Goal: Transaction & Acquisition: Purchase product/service

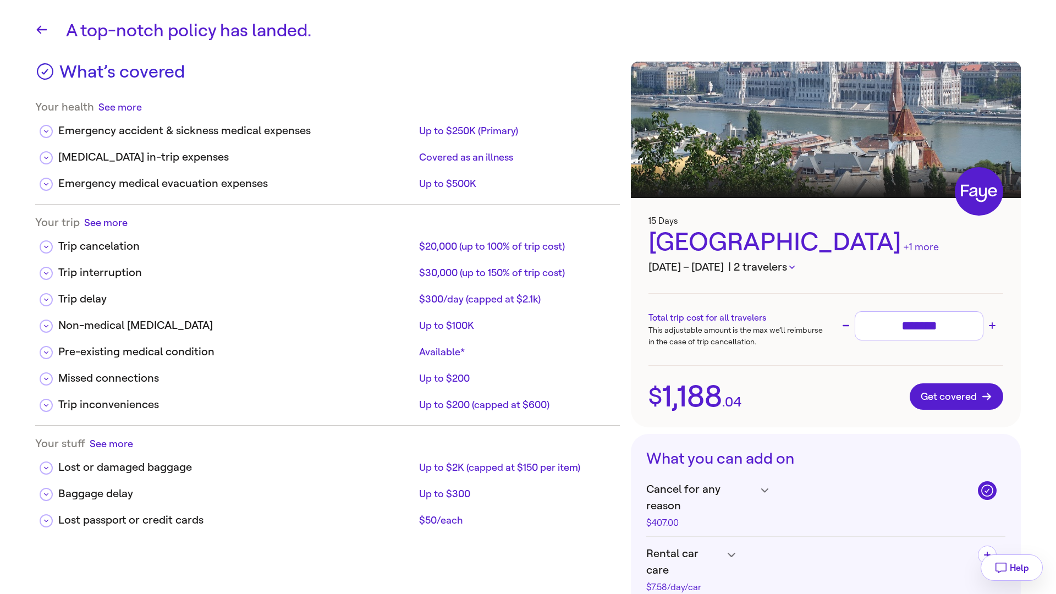
click at [797, 267] on h3 "[DATE] – [DATE] | 2 travelers" at bounding box center [825, 267] width 355 height 16
click at [796, 267] on h3 "[DATE] – [DATE] | 2 travelers" at bounding box center [825, 267] width 355 height 16
click at [791, 268] on icon "button" at bounding box center [791, 267] width 5 height 3
click at [883, 255] on div at bounding box center [528, 297] width 1056 height 594
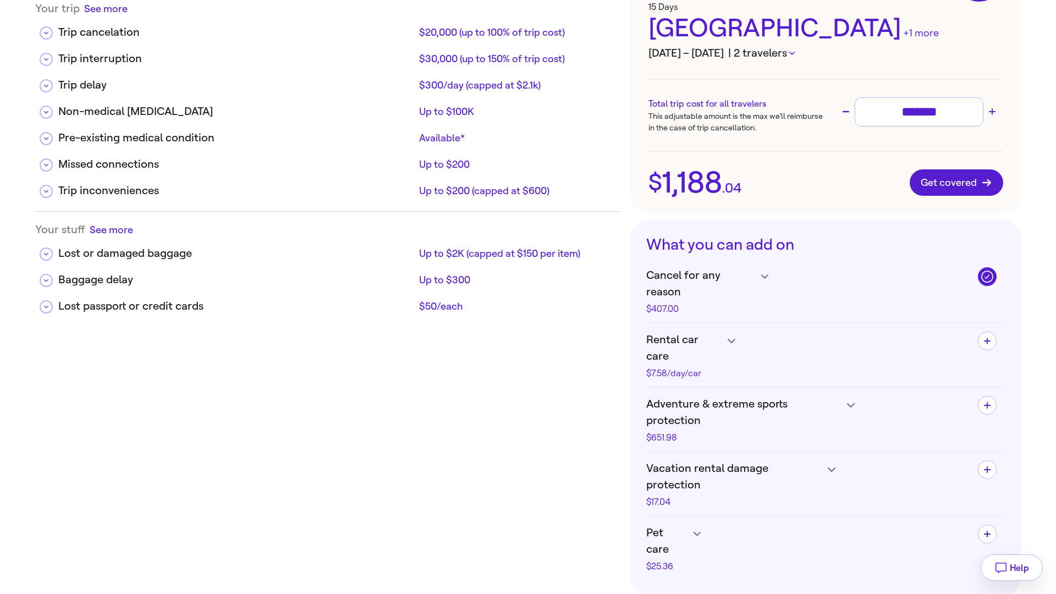
scroll to position [240, 0]
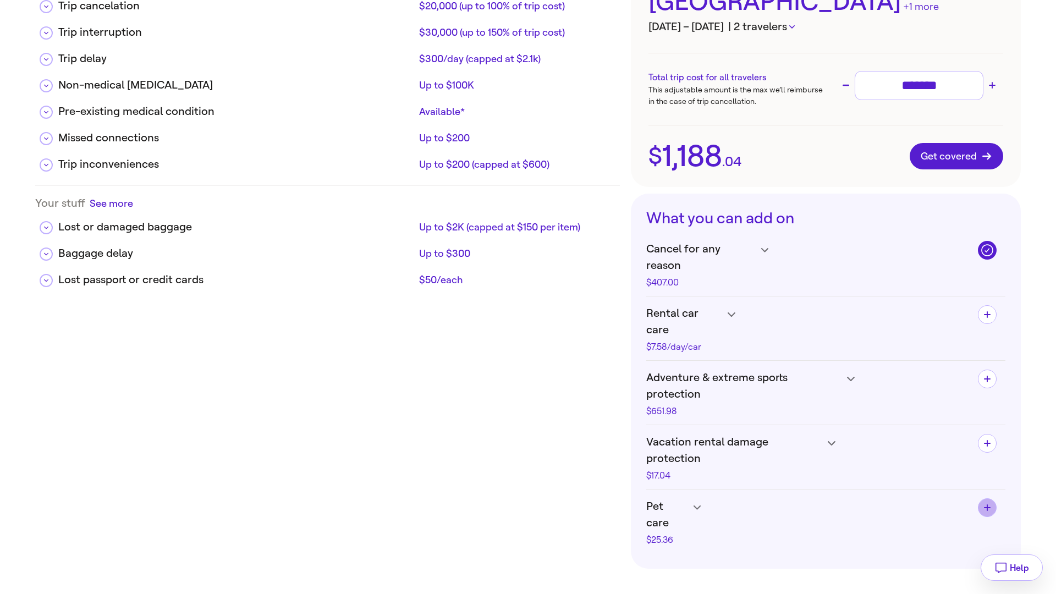
click at [991, 499] on span "button" at bounding box center [987, 508] width 18 height 18
click at [991, 500] on icon "button" at bounding box center [987, 507] width 14 height 14
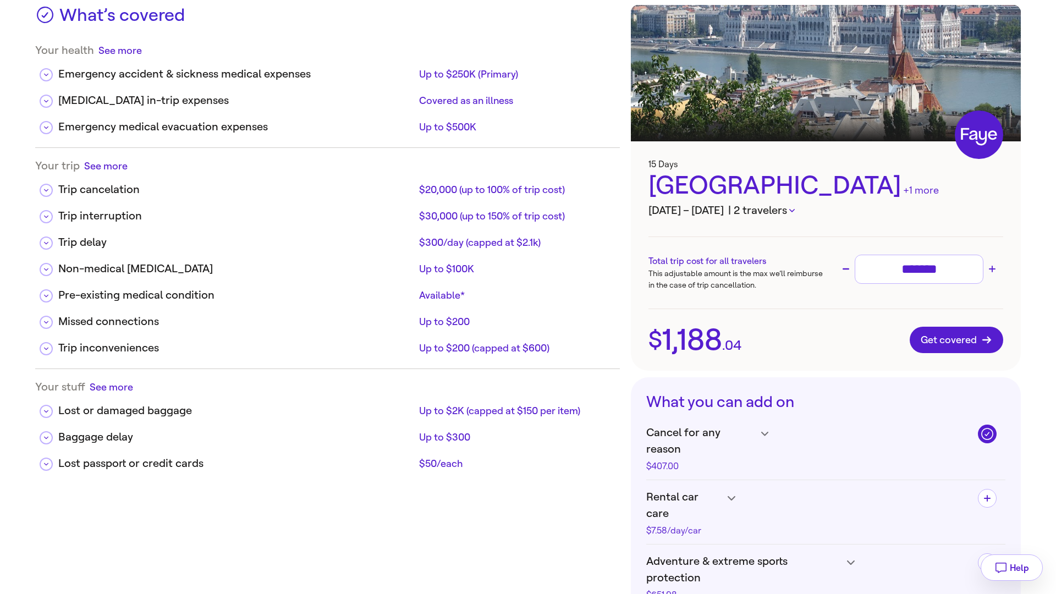
scroll to position [53, 0]
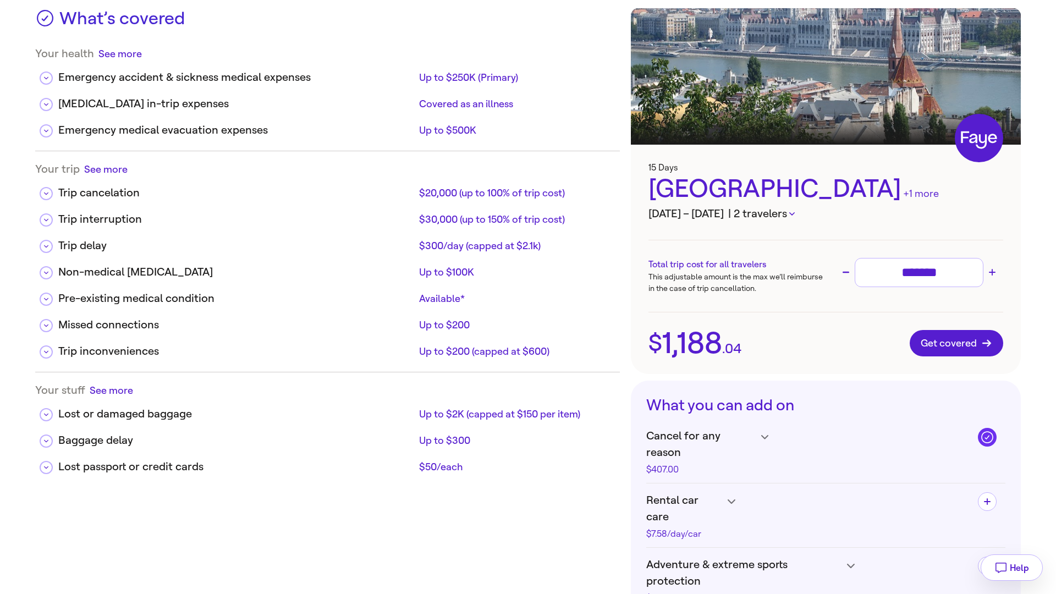
click at [990, 434] on icon "button" at bounding box center [987, 437] width 14 height 14
click at [947, 267] on input "*******" at bounding box center [918, 272] width 119 height 19
type input "**"
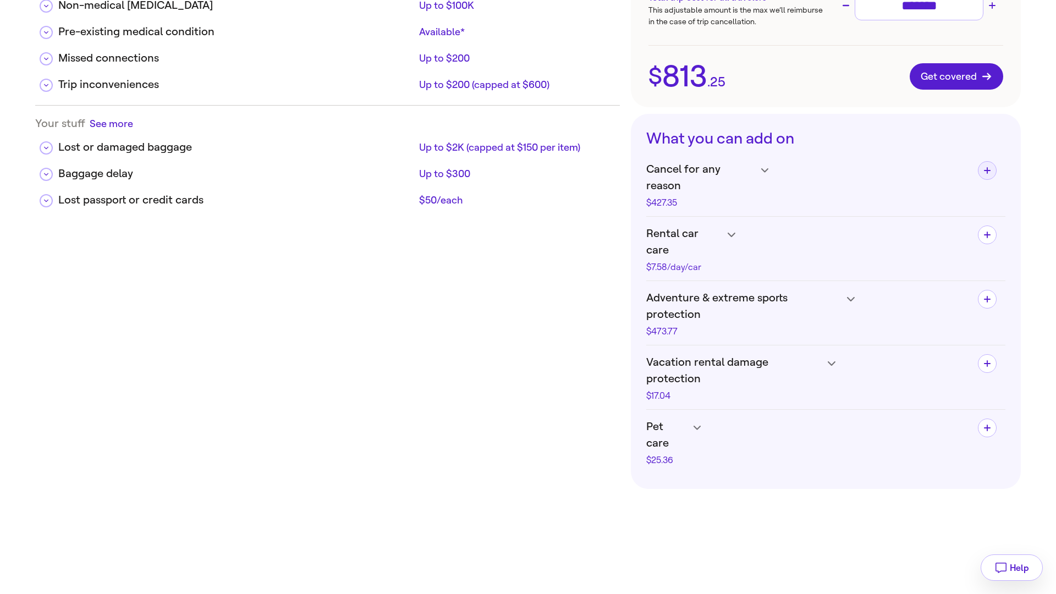
scroll to position [323, 0]
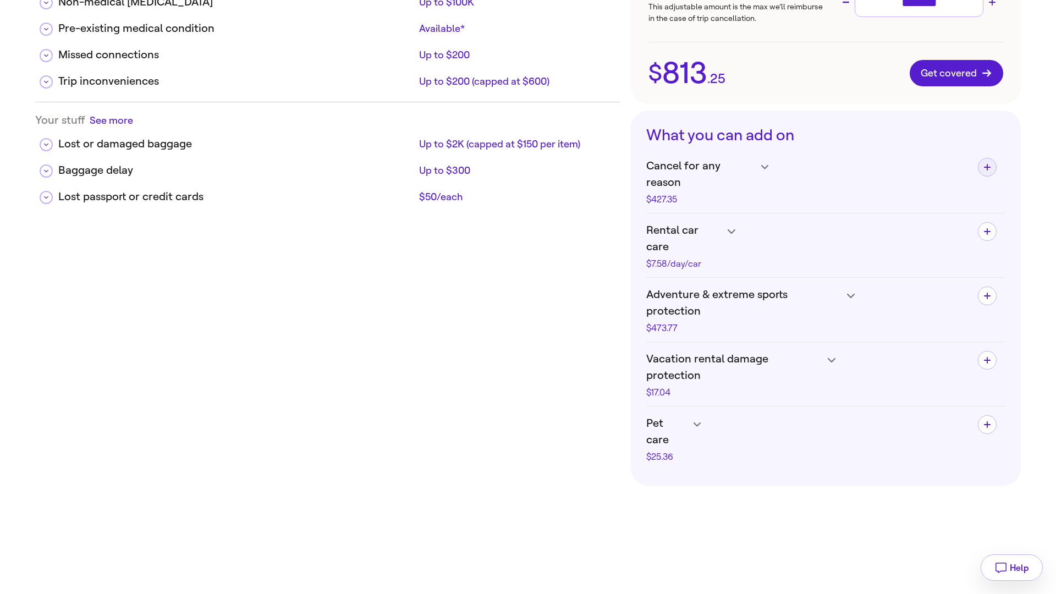
type input "*******"
click at [770, 167] on h4 "Cancel for any reason $427.35" at bounding box center [807, 181] width 323 height 46
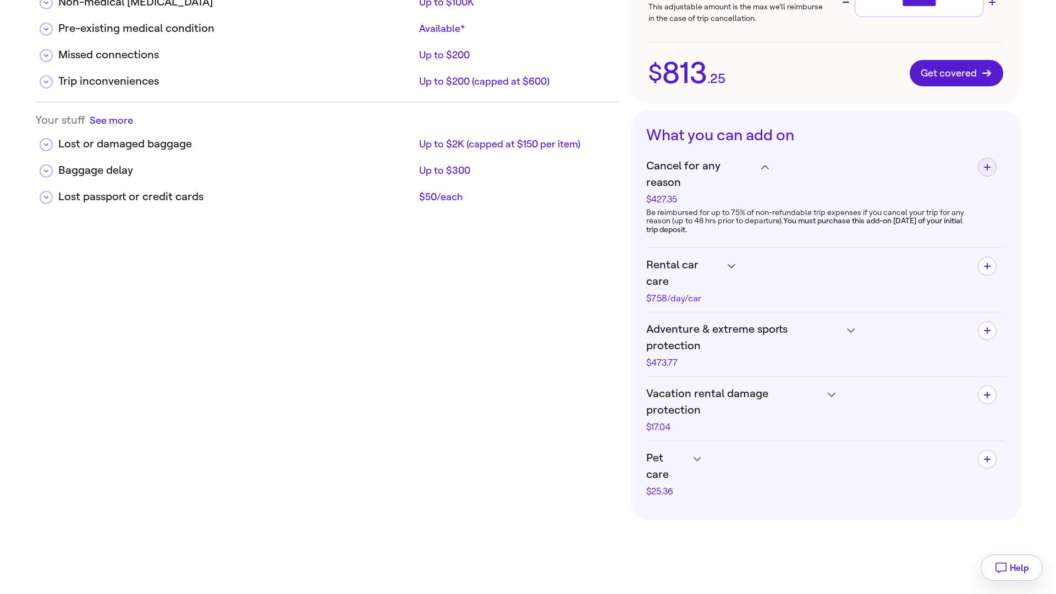
drag, startPoint x: 643, startPoint y: 195, endPoint x: 734, endPoint y: 220, distance: 93.5
click at [734, 220] on section "What you can add on Cancel for any reason $427.35 Be reimbursed for up to 75% o…" at bounding box center [826, 316] width 390 height 410
click at [586, 275] on div "What’s covered Your health See more Emergency accident & sickness medical expen…" at bounding box center [327, 209] width 585 height 942
click at [730, 264] on icon at bounding box center [731, 266] width 8 height 4
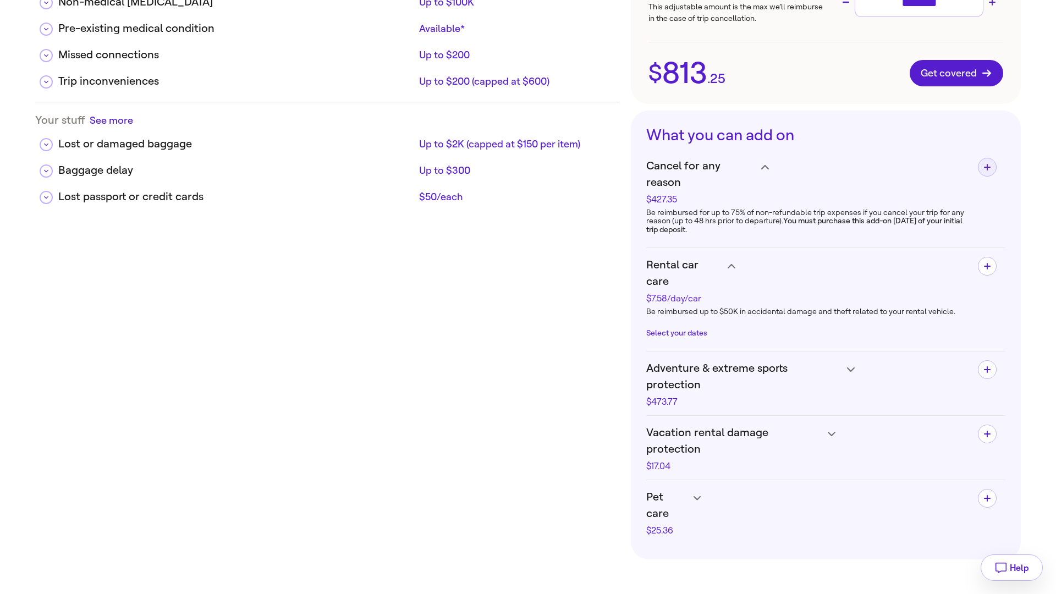
click at [704, 360] on span "Adventure & extreme sports protection" at bounding box center [743, 376] width 195 height 33
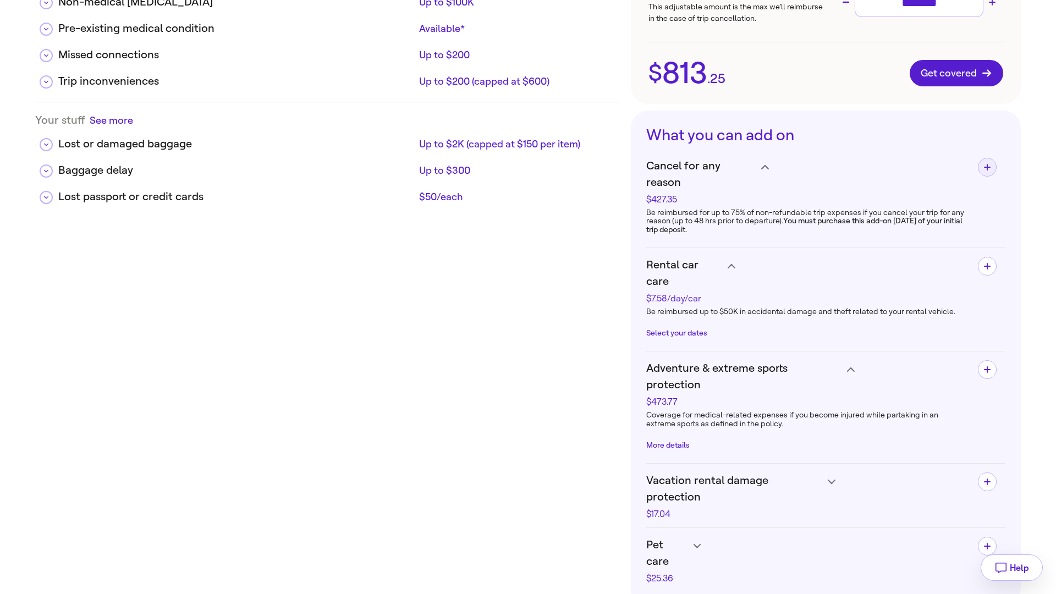
click at [682, 441] on button "More details" at bounding box center [667, 445] width 43 height 9
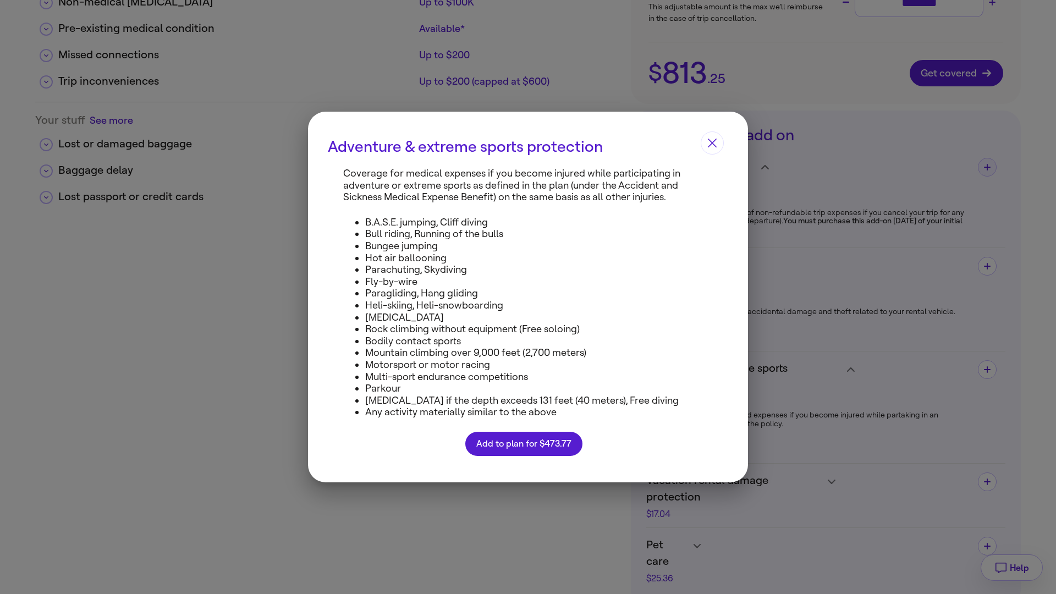
click at [711, 144] on icon "Close" at bounding box center [712, 143] width 9 height 9
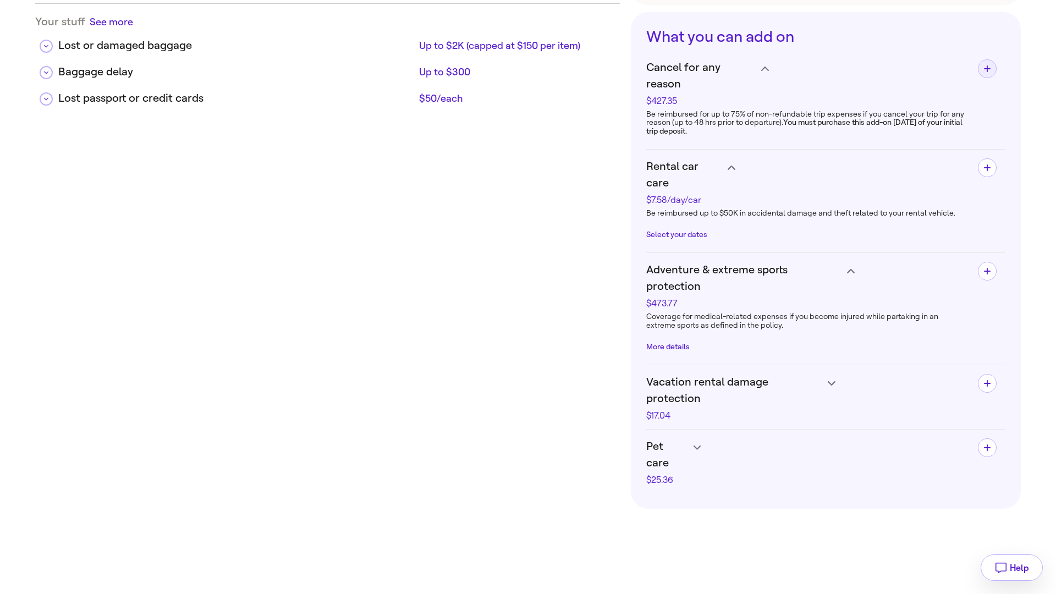
scroll to position [423, 0]
click at [820, 372] on span "Vacation rental damage protection" at bounding box center [734, 388] width 176 height 33
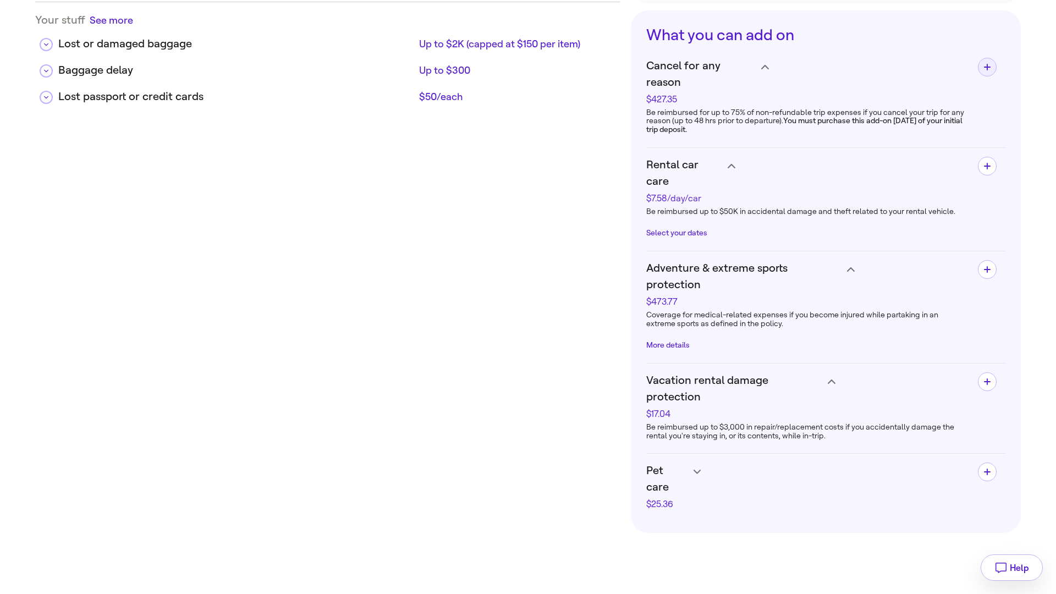
click at [824, 372] on h4 "Vacation rental damage protection $17.04" at bounding box center [807, 395] width 323 height 46
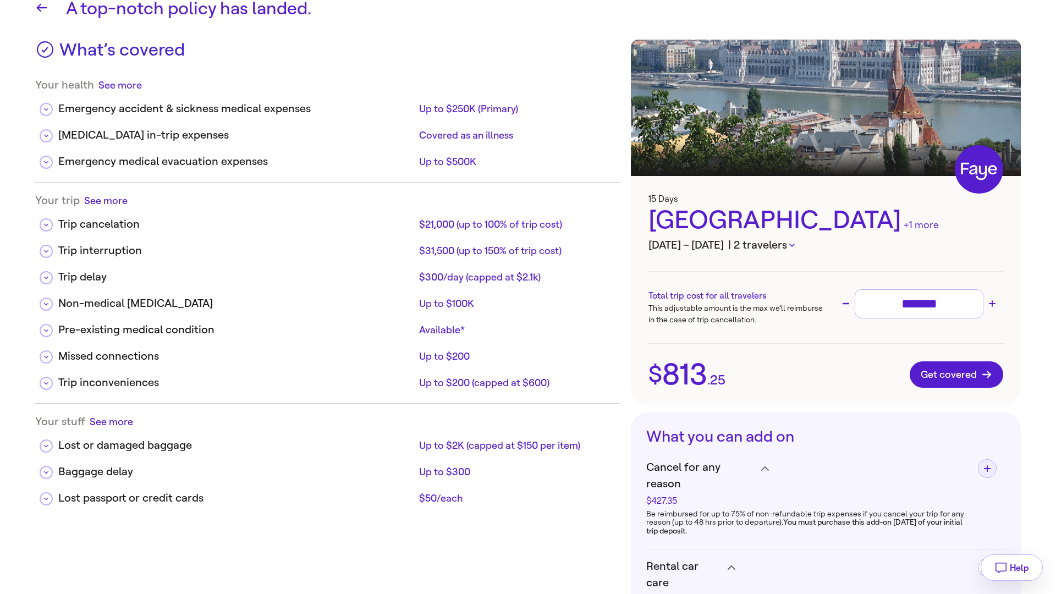
scroll to position [0, 0]
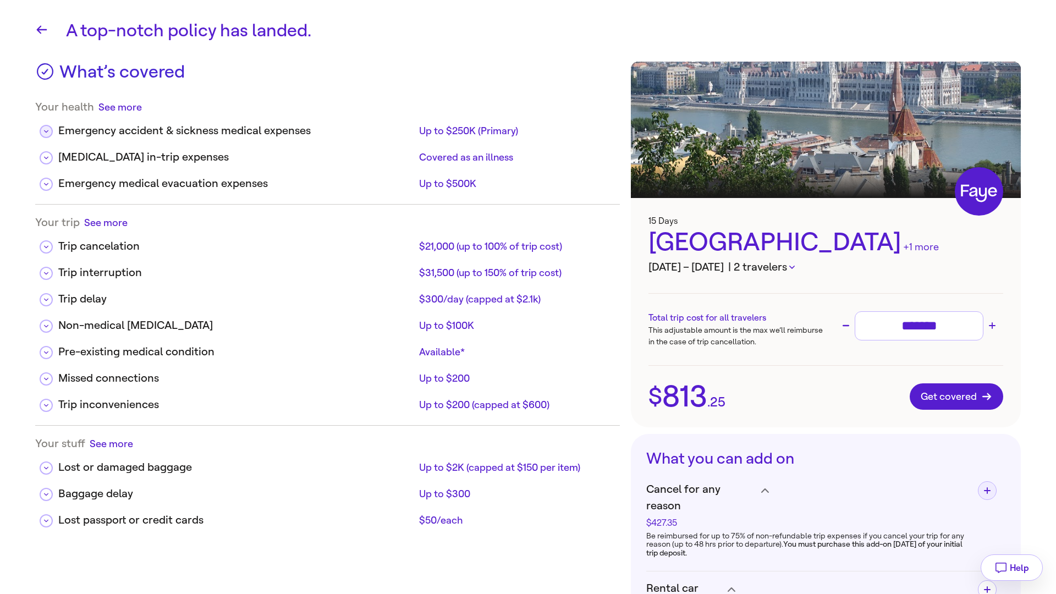
click at [45, 136] on button at bounding box center [46, 131] width 13 height 13
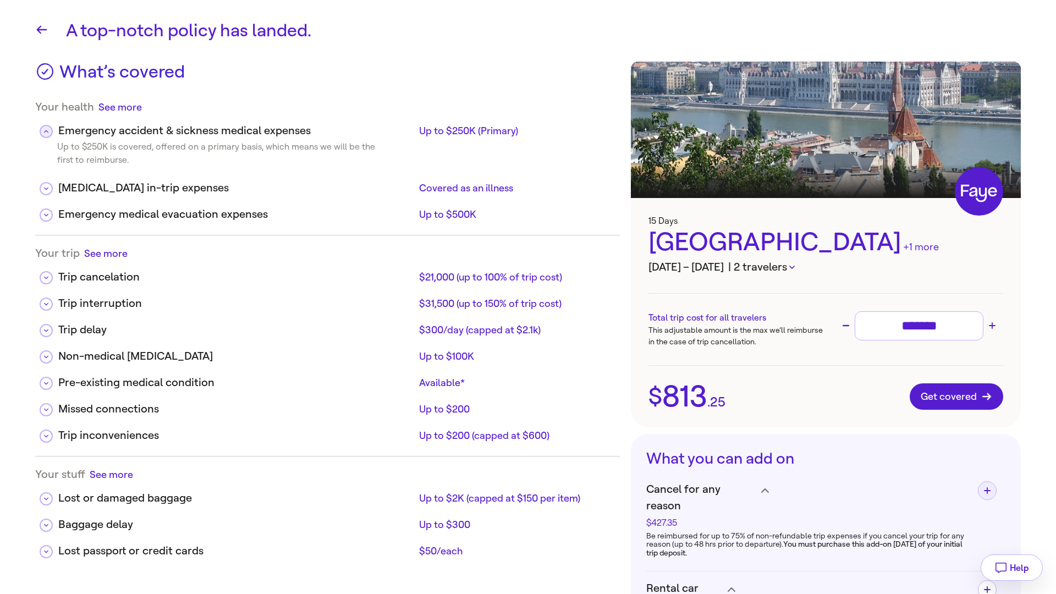
click at [48, 133] on button at bounding box center [46, 131] width 13 height 13
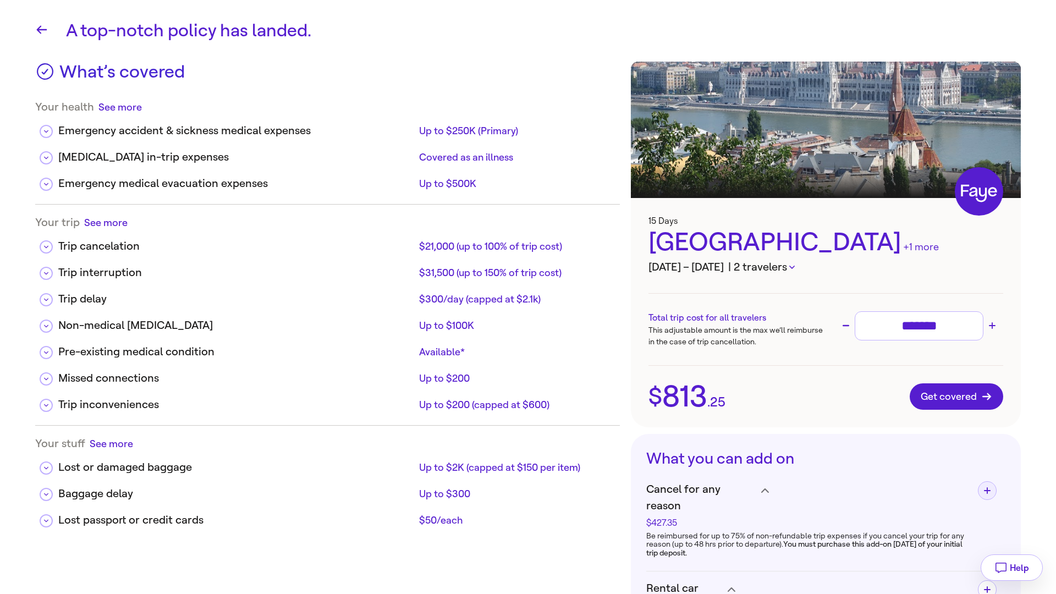
click at [45, 191] on div "Emergency medical evacuation expenses Up to $500K" at bounding box center [327, 180] width 585 height 26
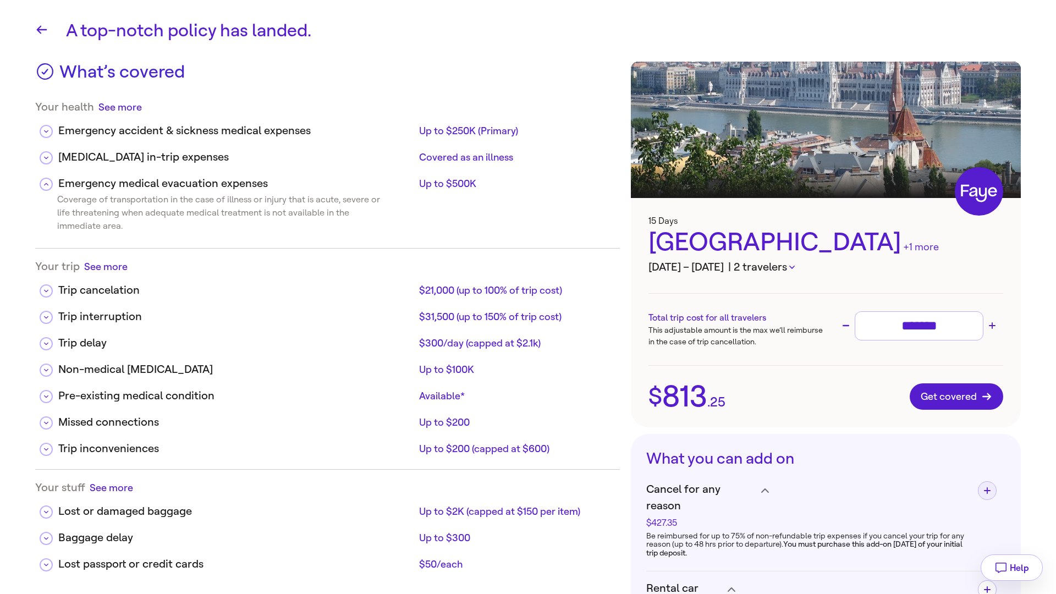
click at [45, 191] on div "Emergency medical evacuation expenses Up to $500K" at bounding box center [327, 180] width 585 height 26
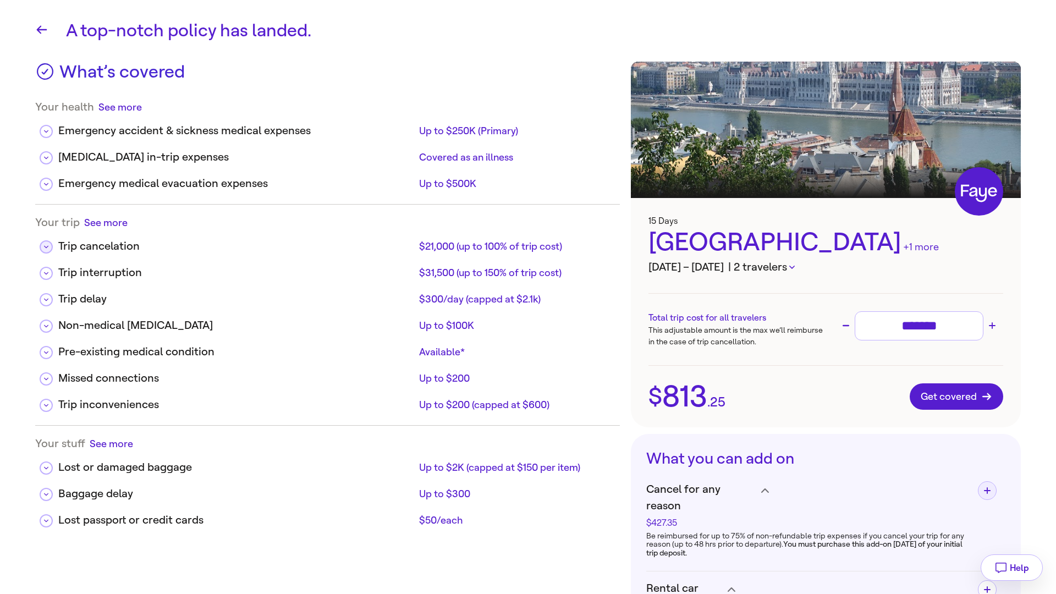
click at [46, 244] on icon at bounding box center [46, 246] width 4 height 5
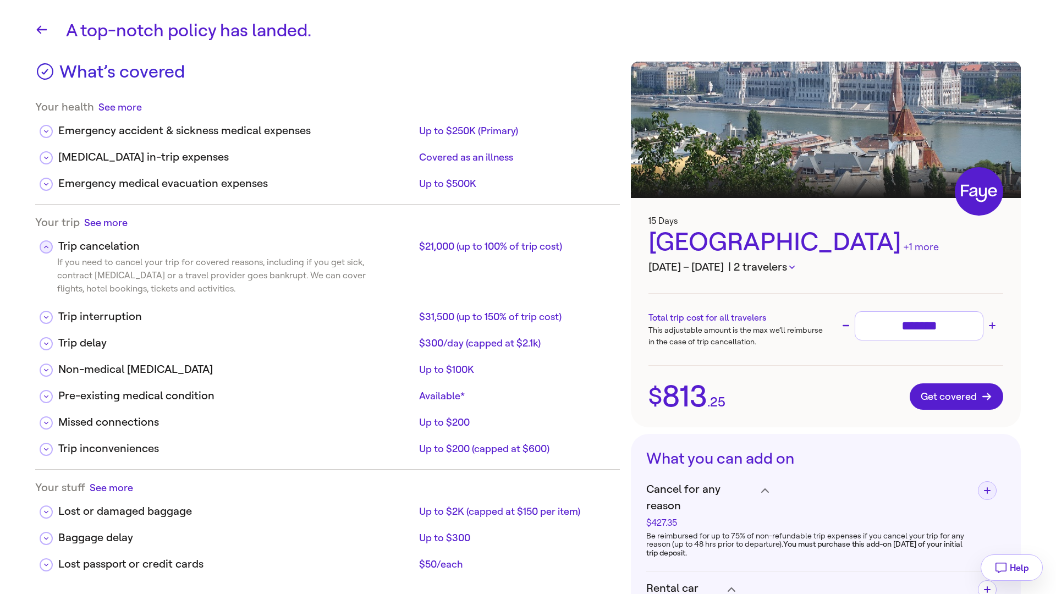
click at [46, 244] on icon at bounding box center [46, 246] width 4 height 5
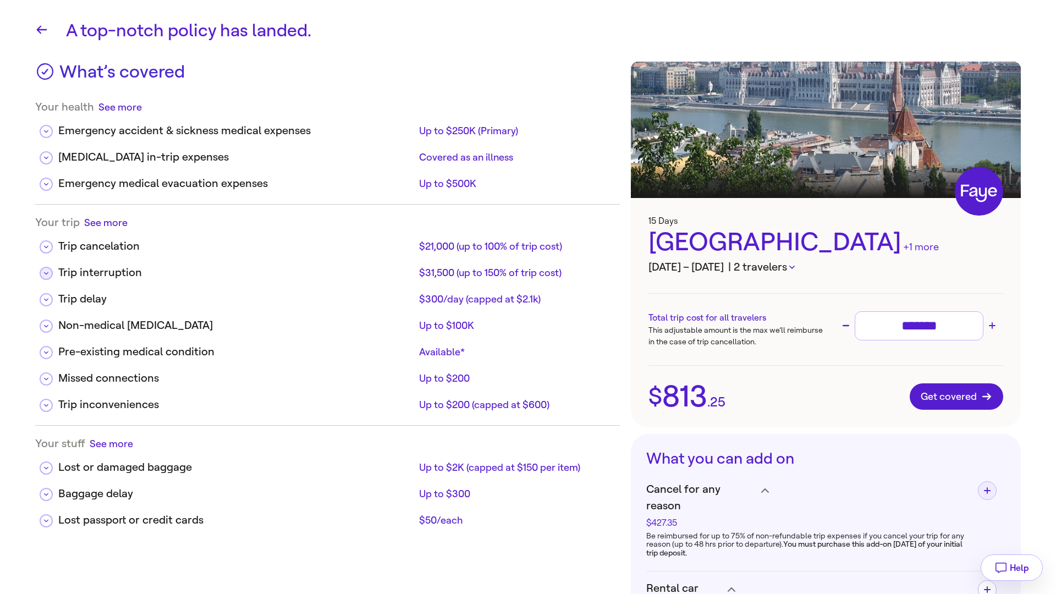
click at [48, 274] on button at bounding box center [46, 273] width 13 height 13
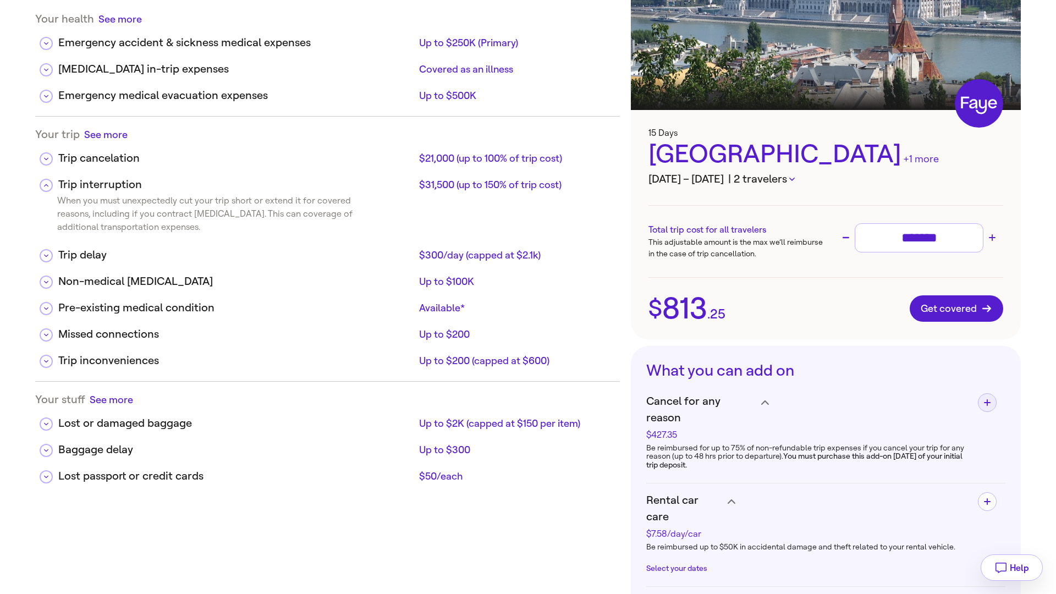
scroll to position [90, 0]
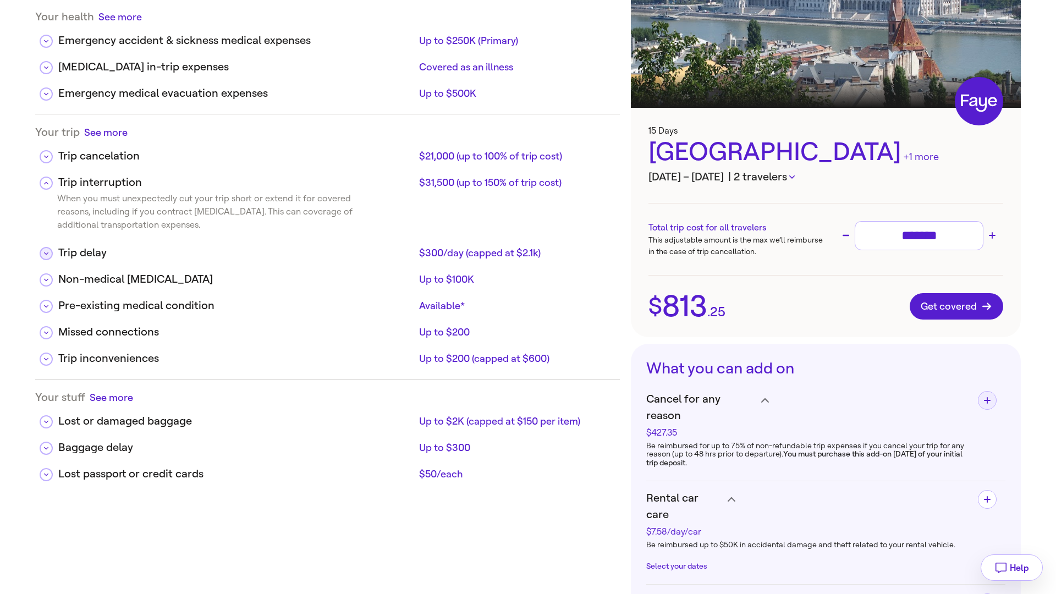
click at [48, 257] on button at bounding box center [46, 253] width 13 height 13
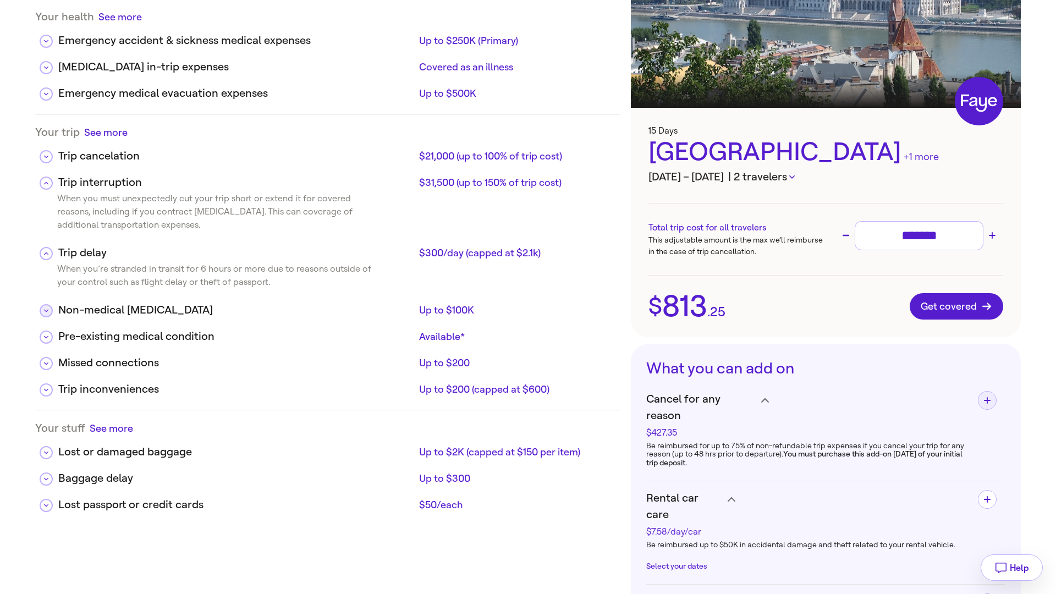
click at [47, 313] on icon at bounding box center [46, 310] width 4 height 5
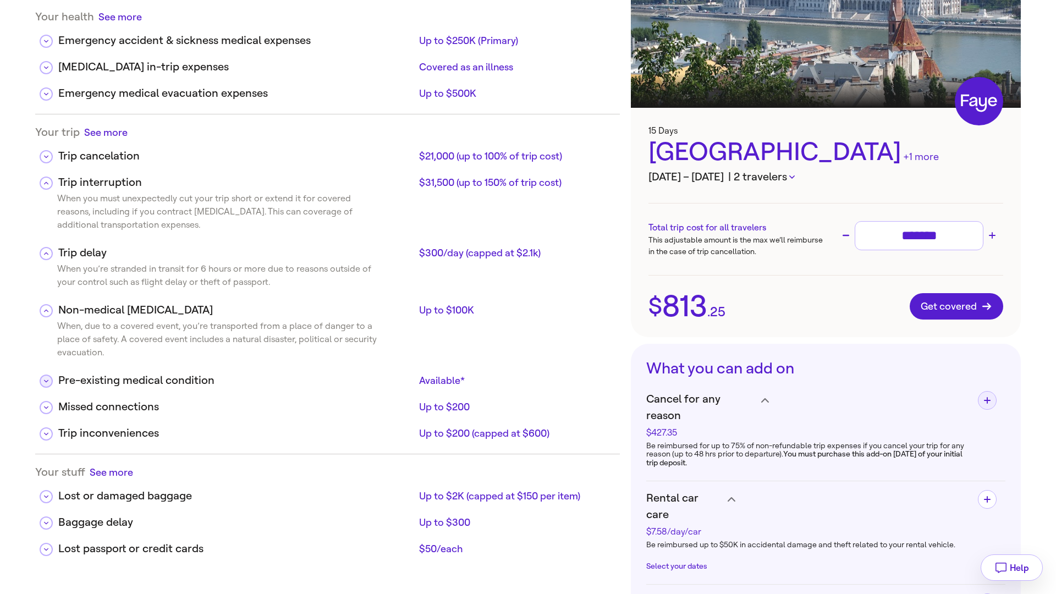
click at [49, 384] on button at bounding box center [46, 380] width 13 height 13
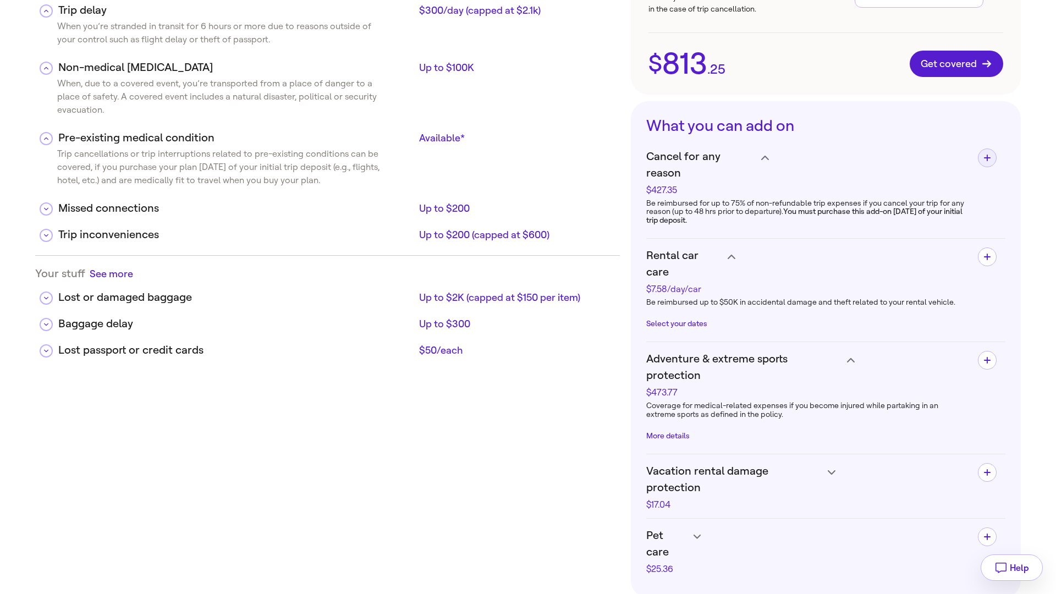
scroll to position [333, 0]
click at [47, 210] on icon at bounding box center [46, 208] width 4 height 5
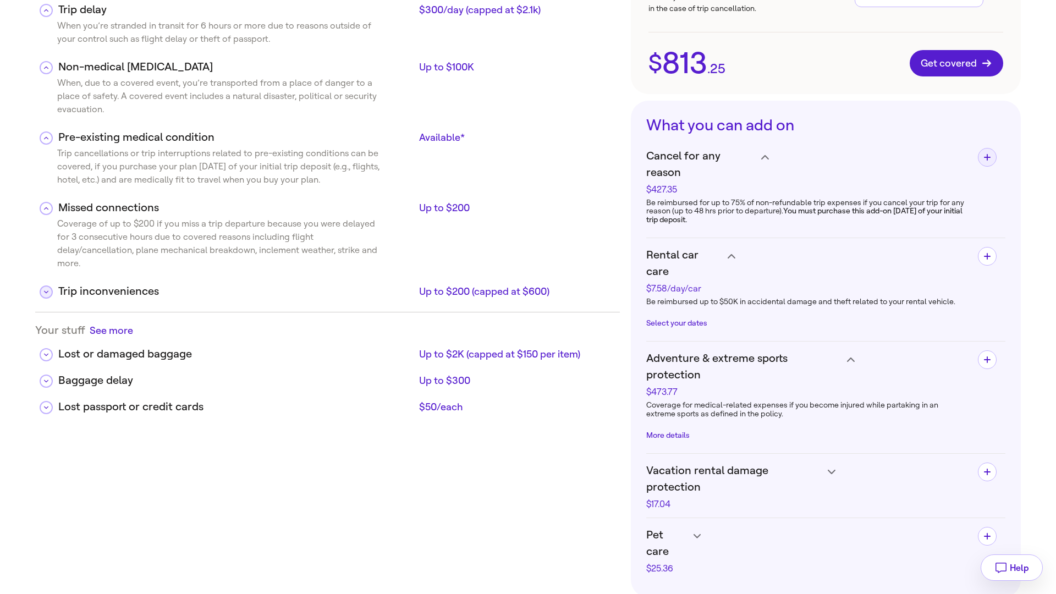
click at [49, 285] on button at bounding box center [46, 291] width 13 height 13
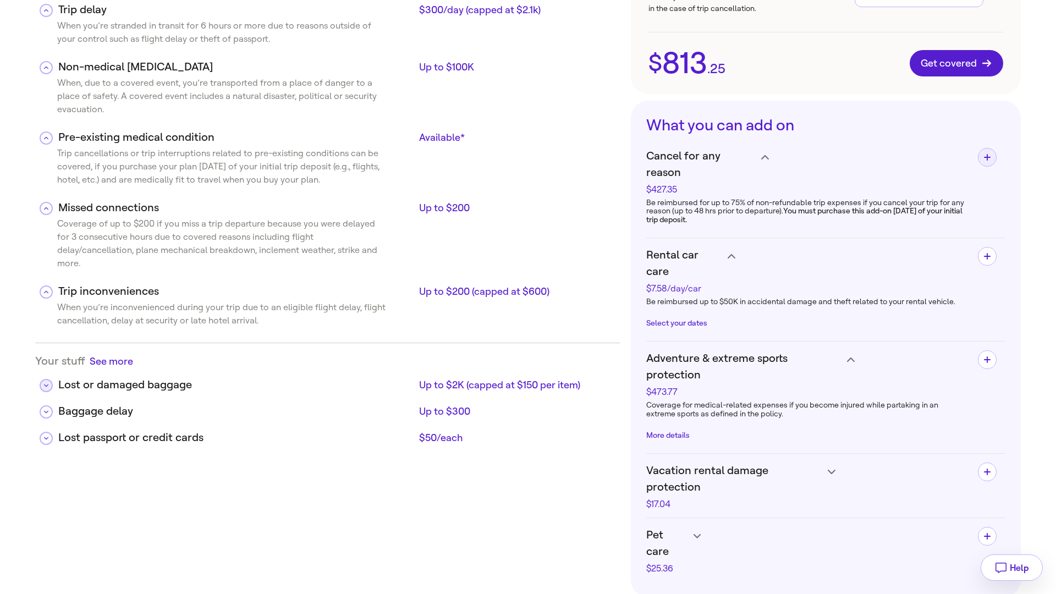
click at [46, 379] on button at bounding box center [46, 385] width 13 height 13
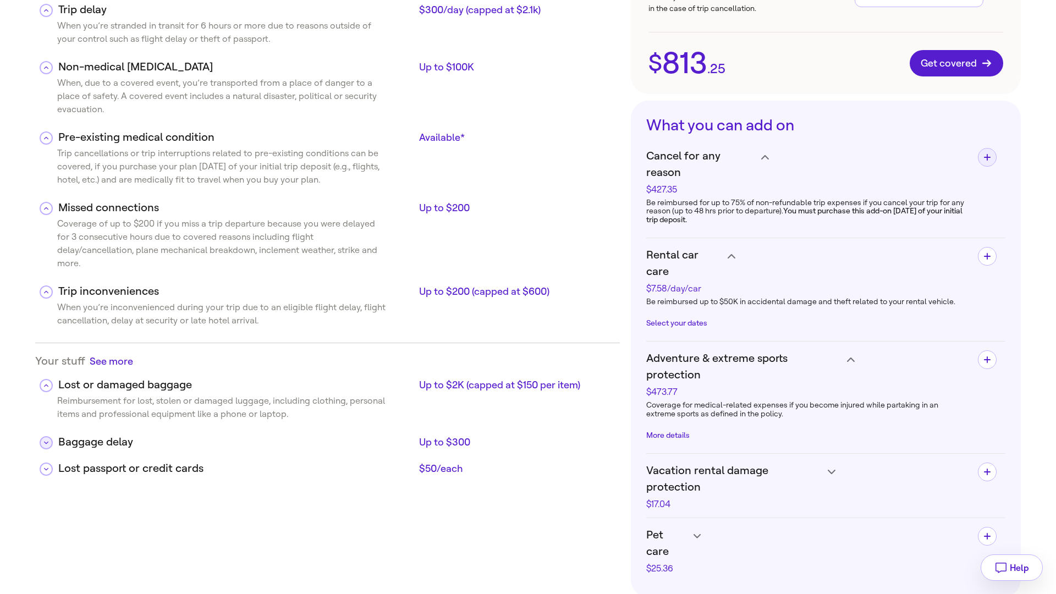
click at [46, 440] on icon at bounding box center [46, 442] width 4 height 5
click at [45, 493] on button at bounding box center [46, 499] width 13 height 13
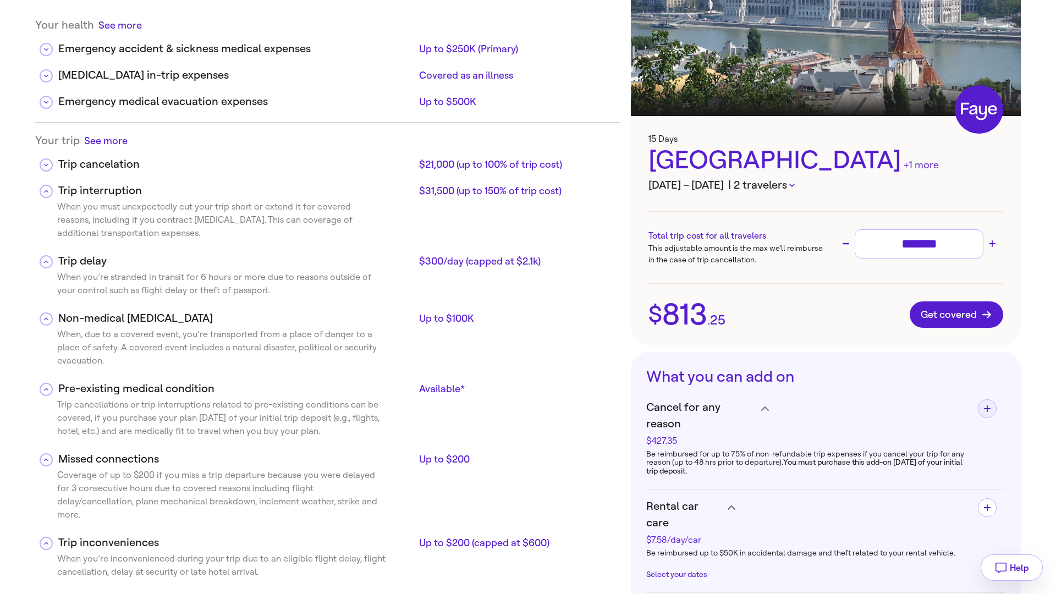
scroll to position [87, 0]
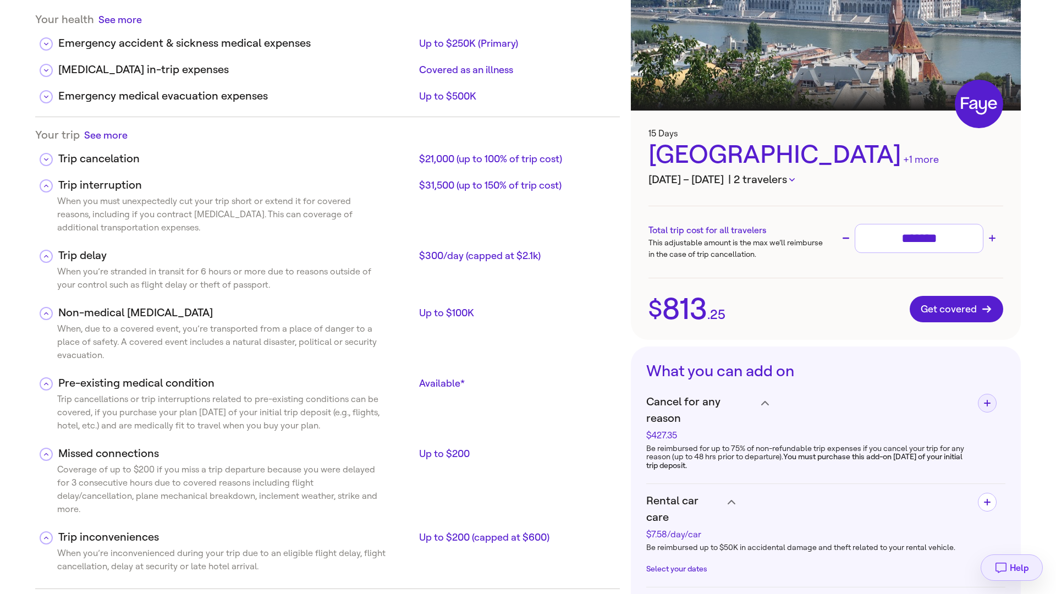
click at [1016, 568] on span "Help" at bounding box center [1019, 568] width 19 height 10
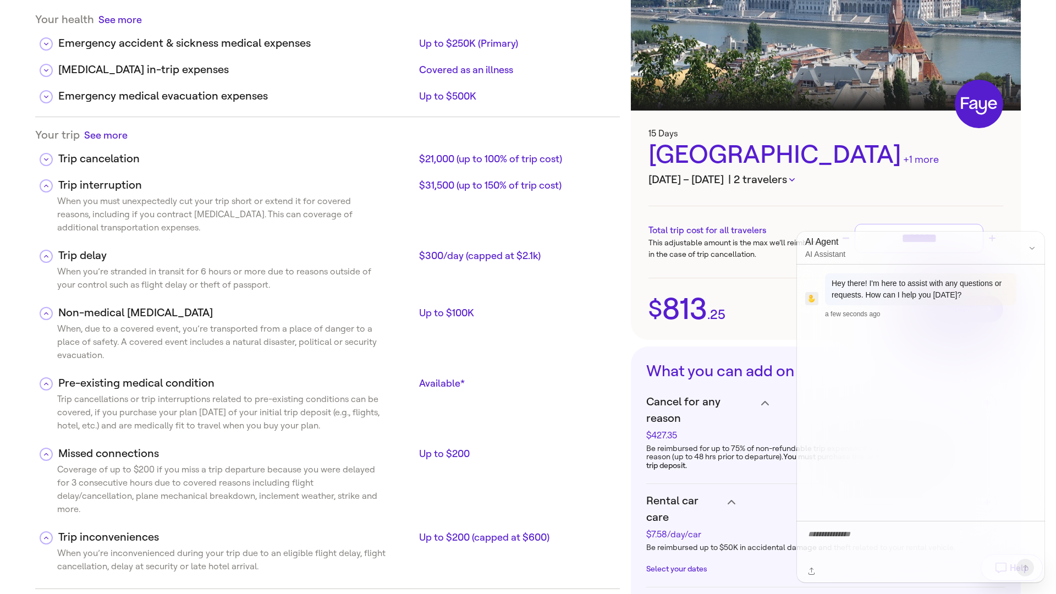
click at [1036, 250] on button "Close chat" at bounding box center [1031, 247] width 15 height 15
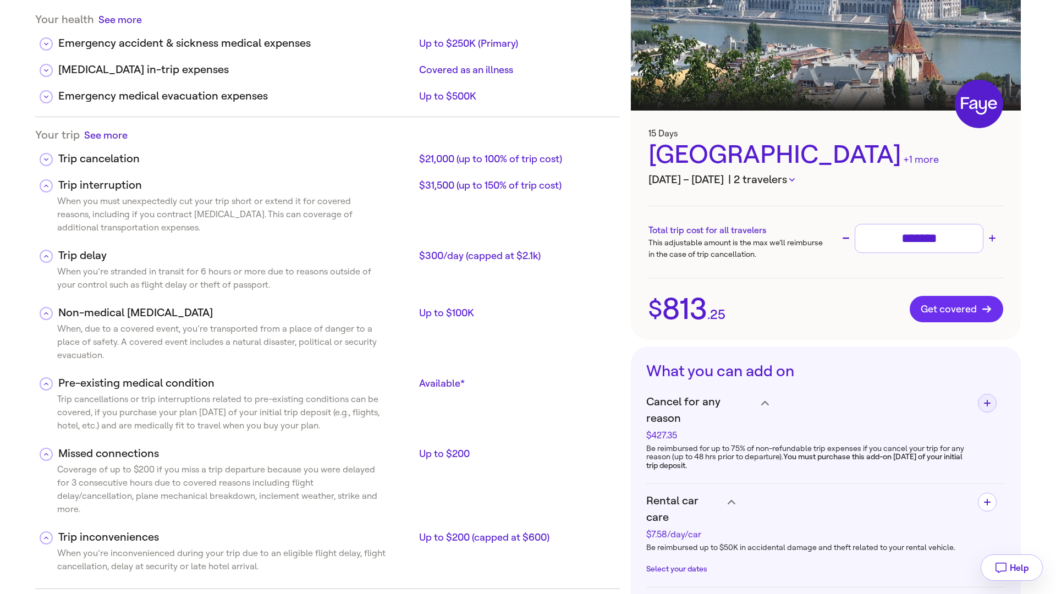
click at [953, 308] on span "Get covered" at bounding box center [956, 309] width 71 height 11
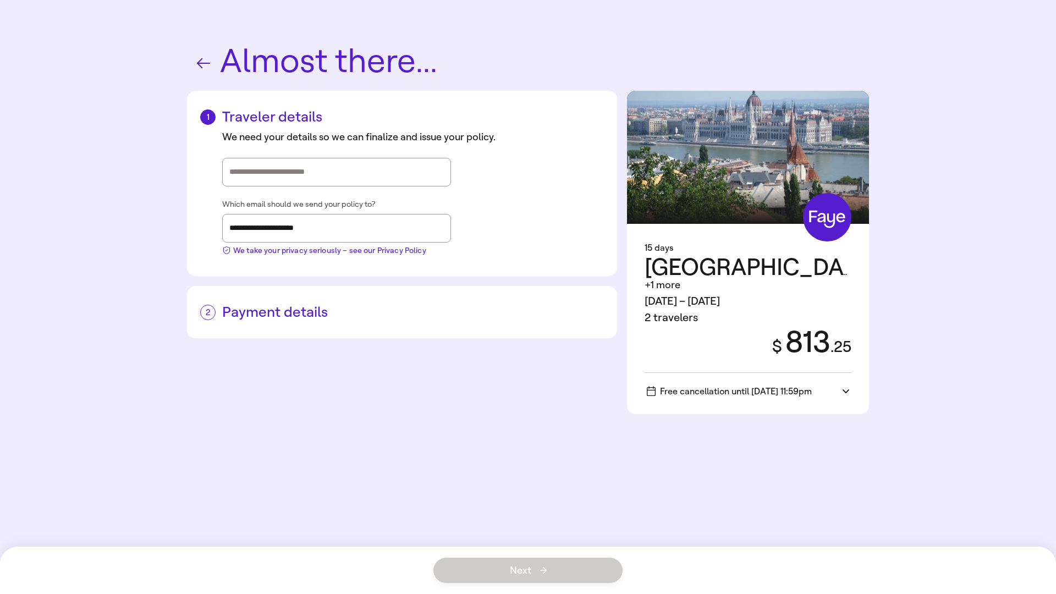
click at [325, 180] on input "Street address, city, state" at bounding box center [336, 172] width 214 height 16
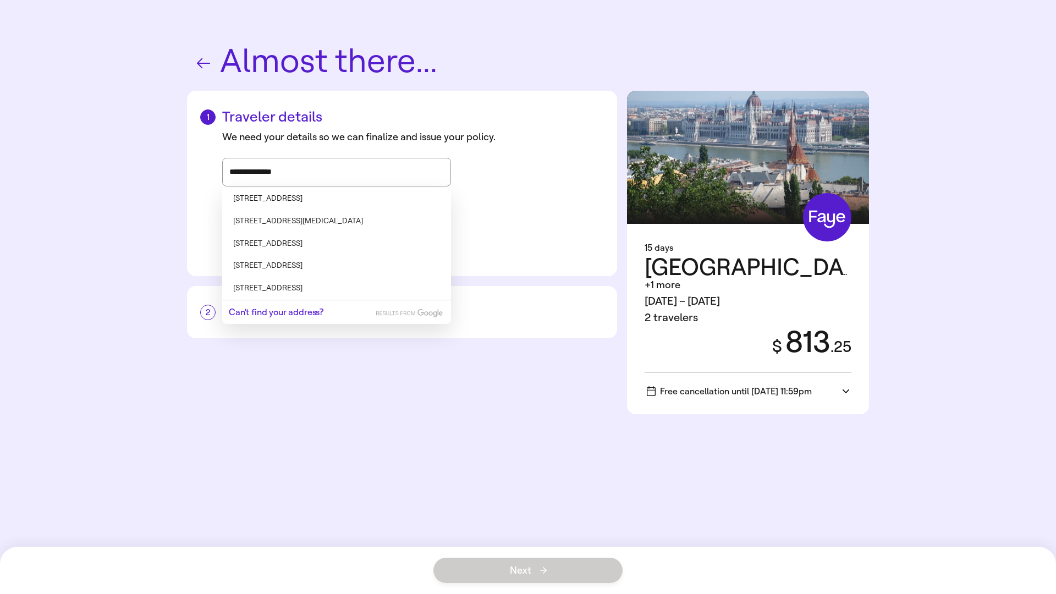
click at [363, 205] on li "[STREET_ADDRESS]" at bounding box center [336, 199] width 229 height 23
type input "**********"
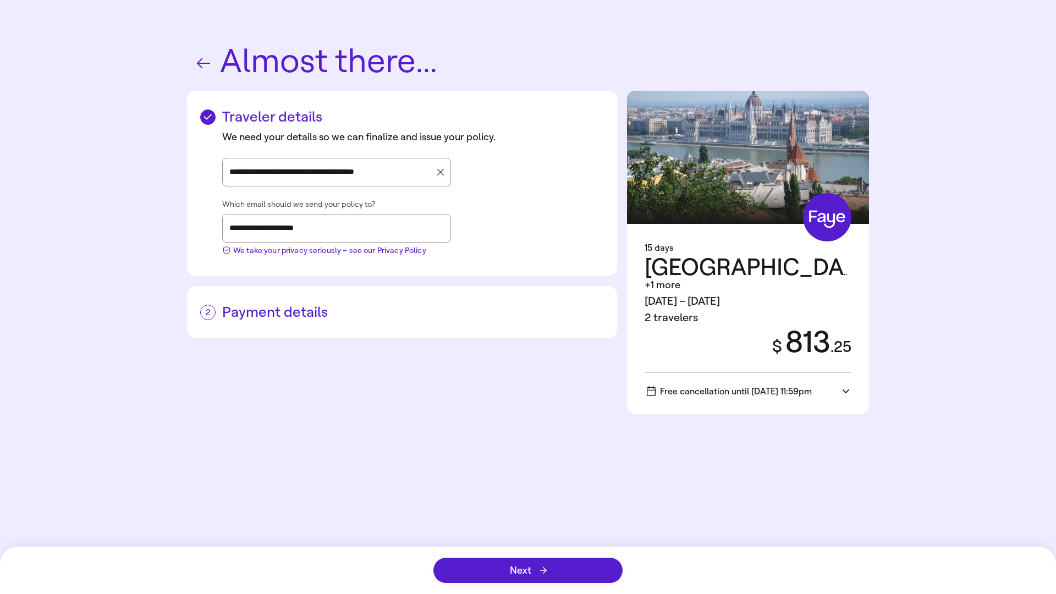
click at [302, 315] on h2 "Payment details" at bounding box center [402, 312] width 404 height 17
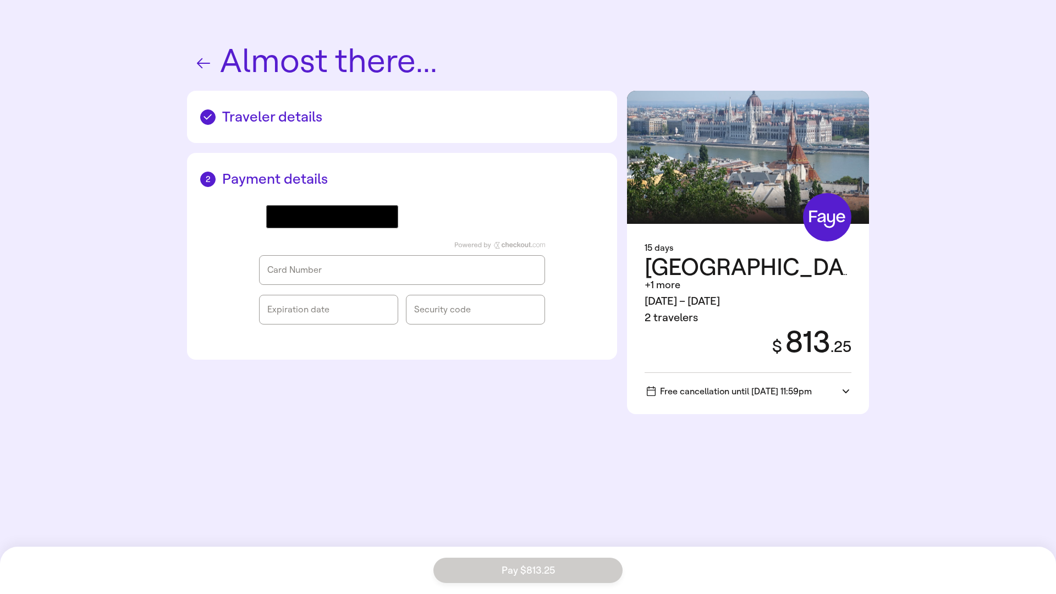
click at [301, 268] on div "Card Number" at bounding box center [401, 269] width 269 height 11
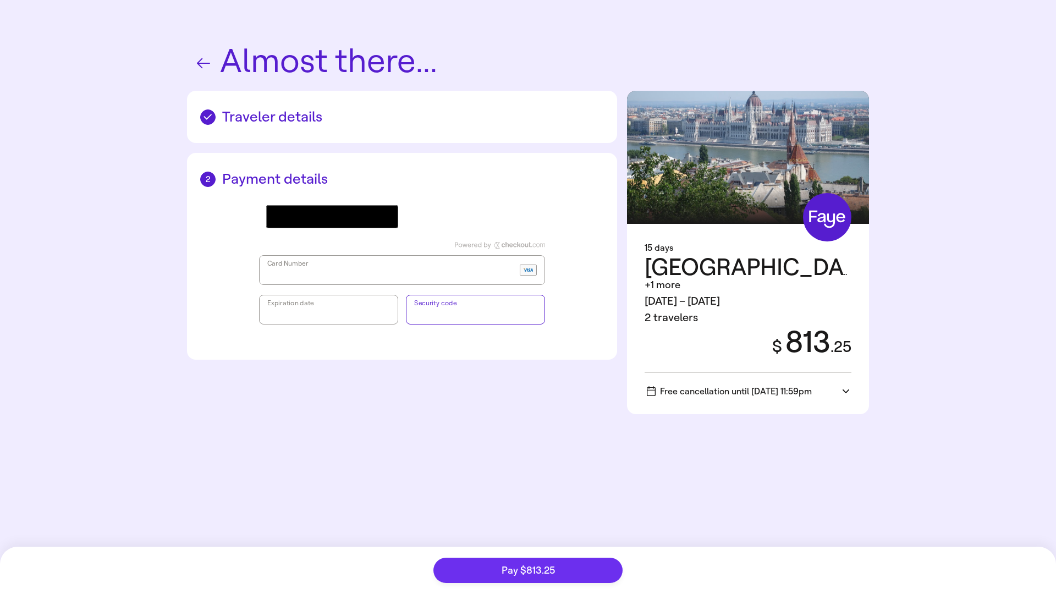
click at [568, 574] on button "Pay $813.25" at bounding box center [527, 570] width 189 height 25
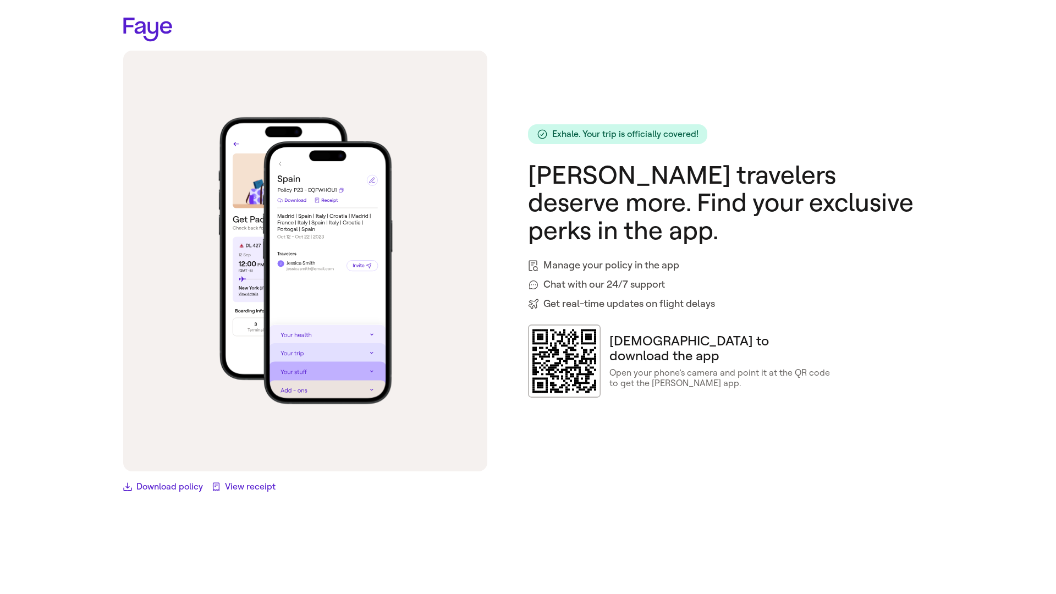
drag, startPoint x: 247, startPoint y: 486, endPoint x: 334, endPoint y: 40, distance: 454.2
